Goal: Task Accomplishment & Management: Manage account settings

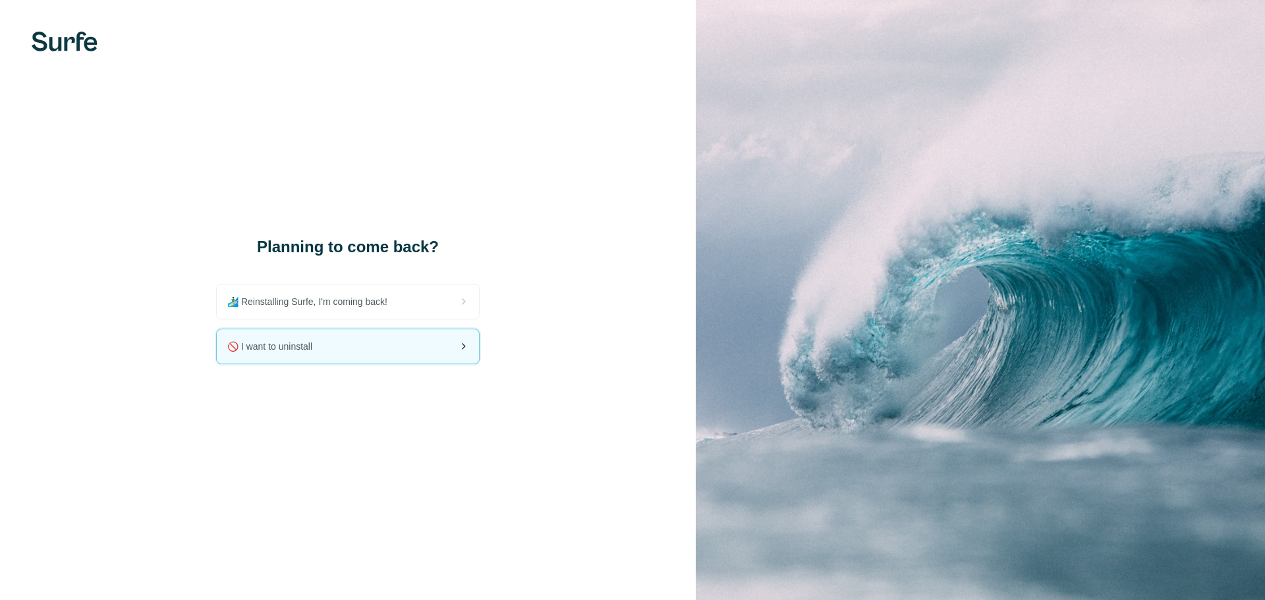
click at [442, 343] on div "🚫 I want to uninstall" at bounding box center [348, 347] width 262 height 34
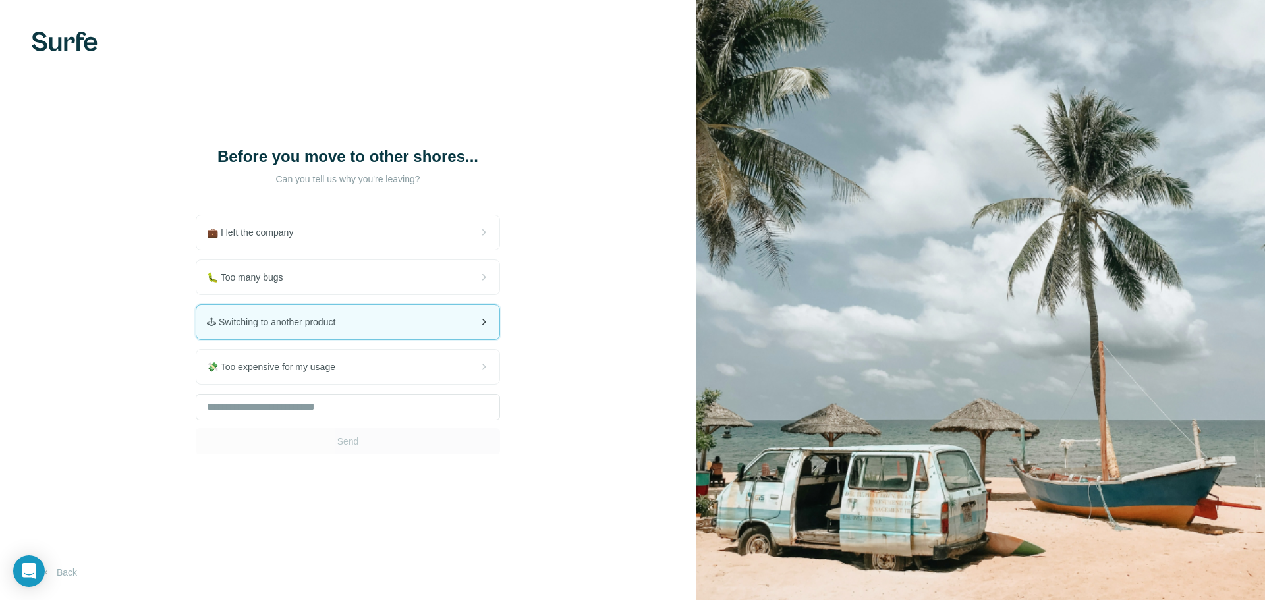
click at [443, 321] on div "🕹 Switching to another product" at bounding box center [347, 322] width 303 height 34
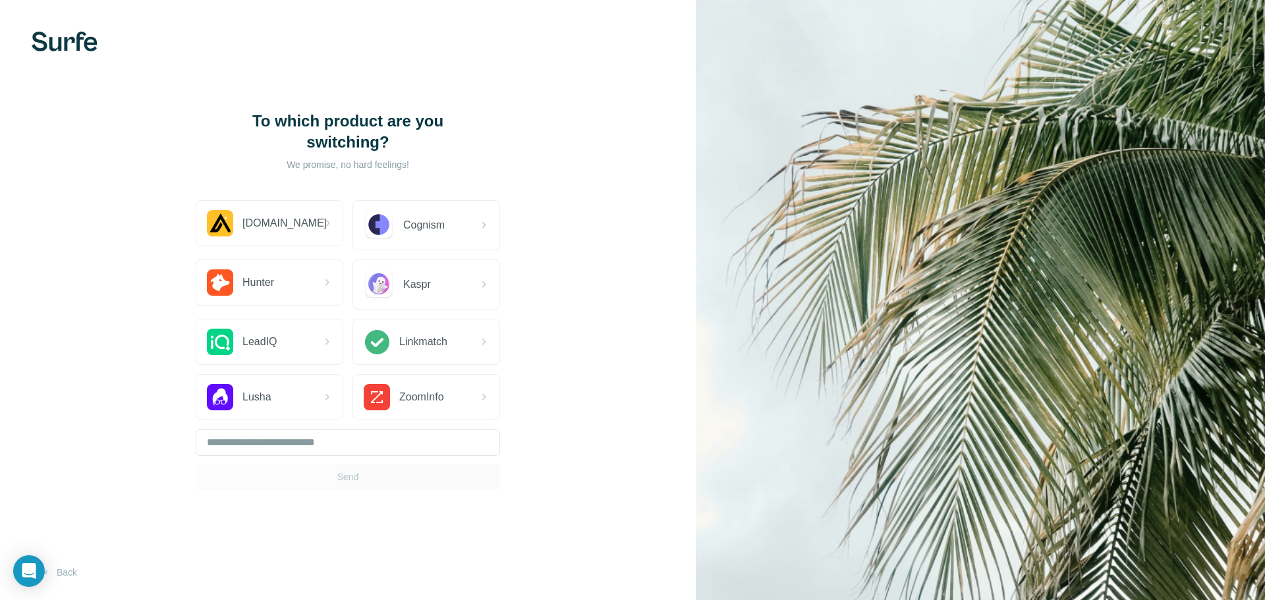
click at [408, 461] on div "Send" at bounding box center [348, 460] width 304 height 61
click at [291, 398] on div "Lusha" at bounding box center [269, 397] width 146 height 45
